Goal: Find contact information: Find contact information

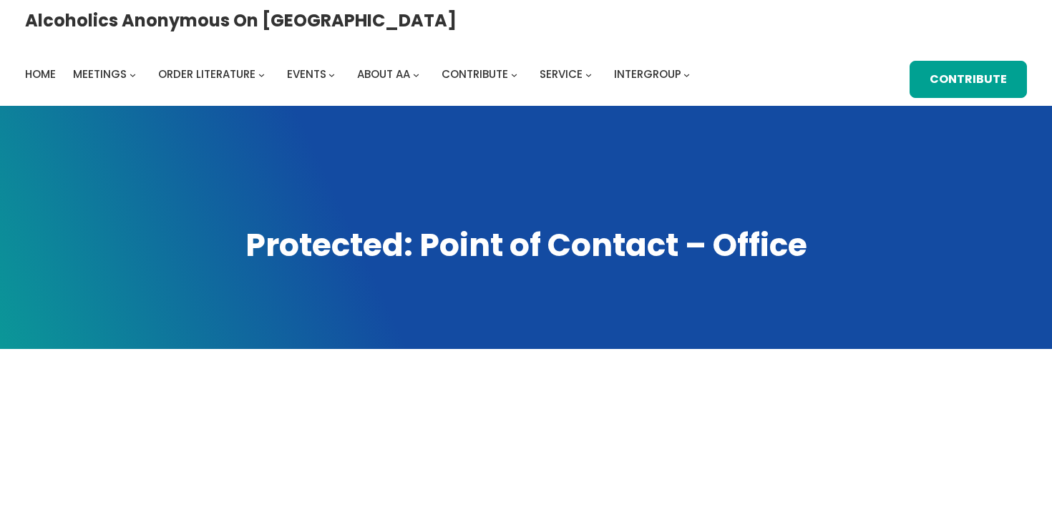
scroll to position [331, 0]
click at [295, 77] on div "Alcoholics Anonymous on [GEOGRAPHIC_DATA] Home Meetings Physical Meetings Onlin…" at bounding box center [525, 53] width 1001 height 90
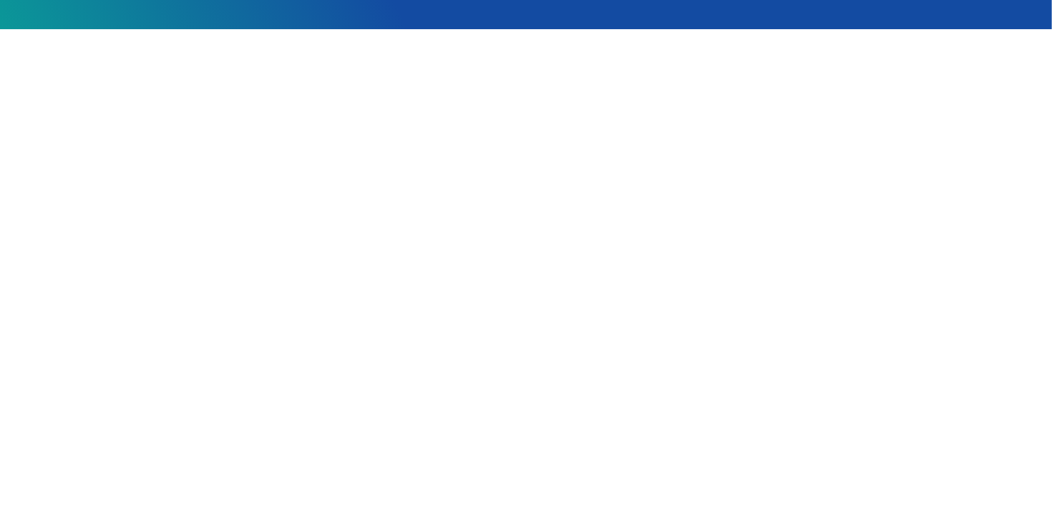
scroll to position [327, 0]
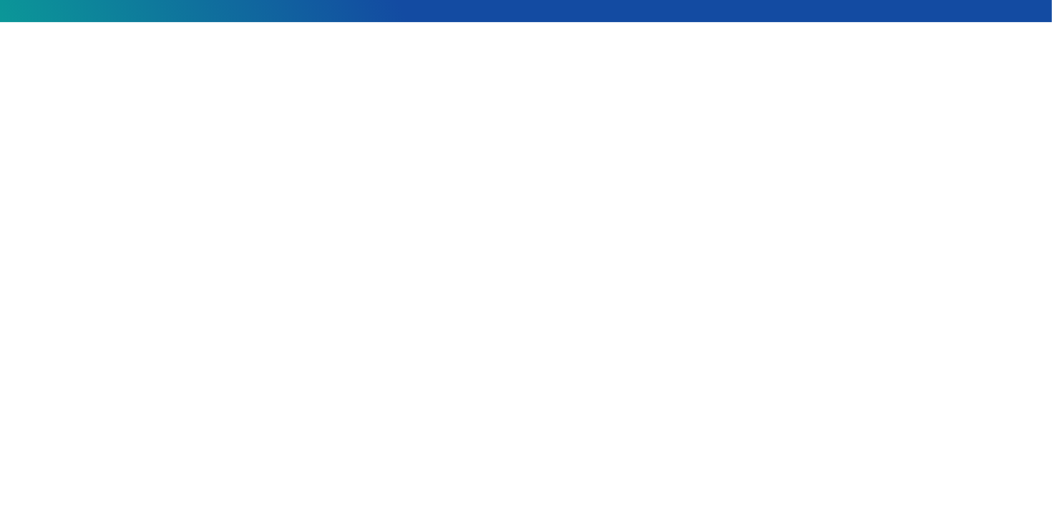
click at [866, 129] on div at bounding box center [526, 332] width 946 height 509
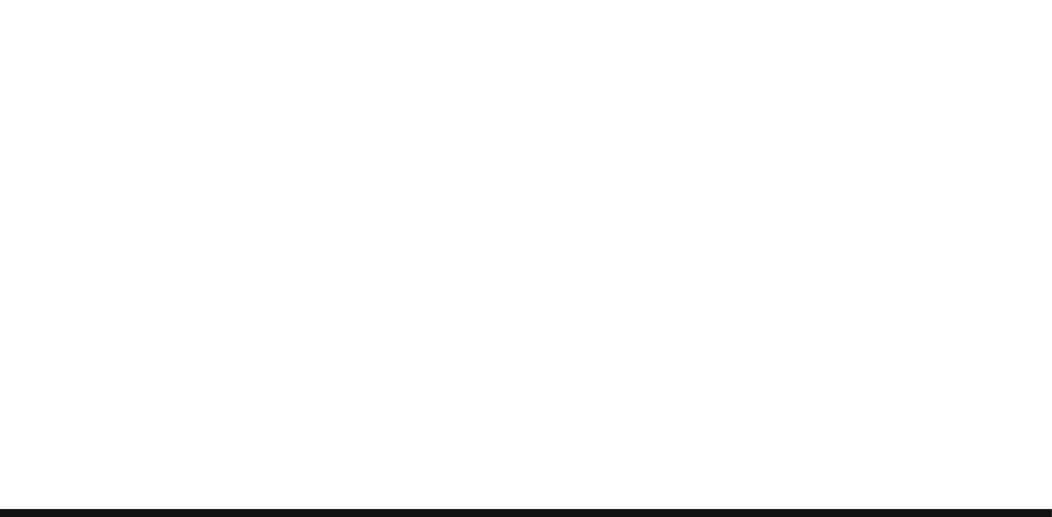
scroll to position [479, 0]
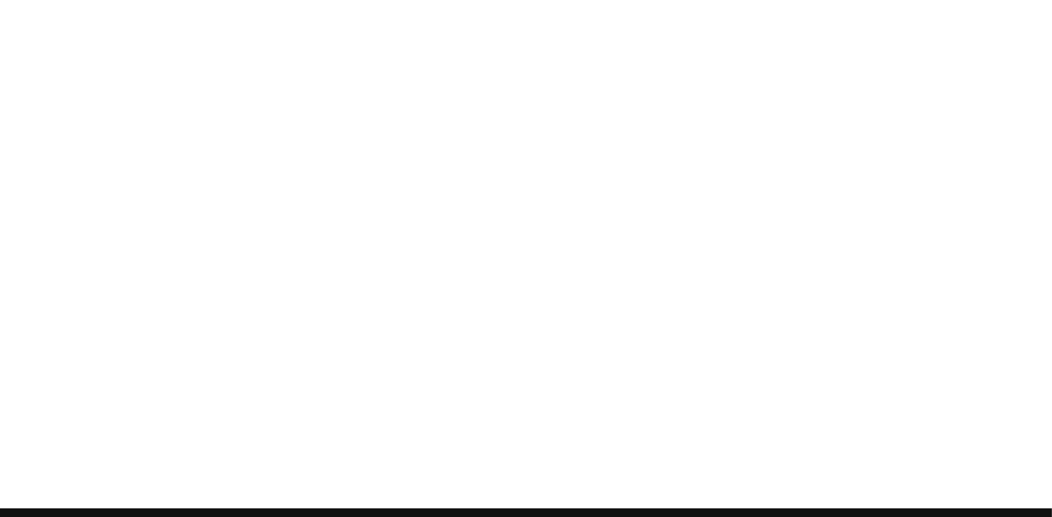
click at [936, 148] on div at bounding box center [526, 180] width 946 height 509
click at [861, 181] on div at bounding box center [526, 180] width 946 height 509
